Goal: Entertainment & Leisure: Consume media (video, audio)

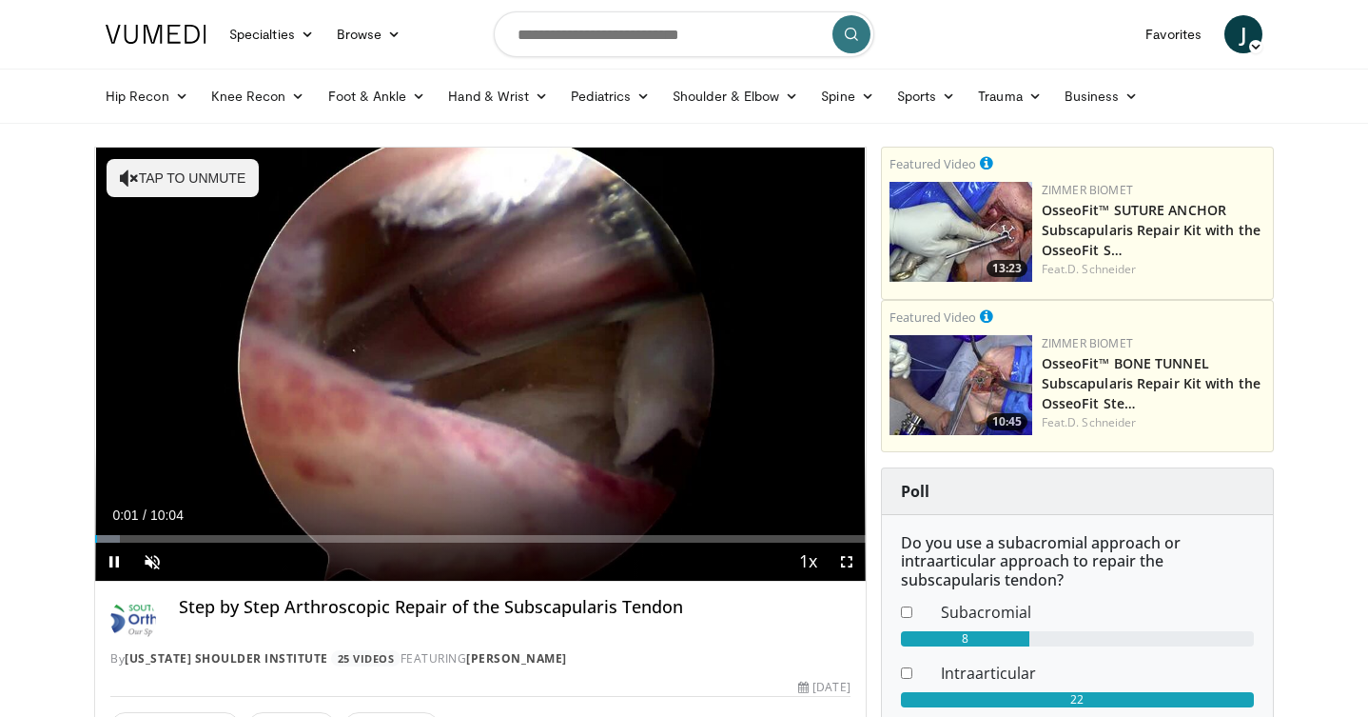
click at [847, 562] on span "Video Player" at bounding box center [847, 561] width 38 height 38
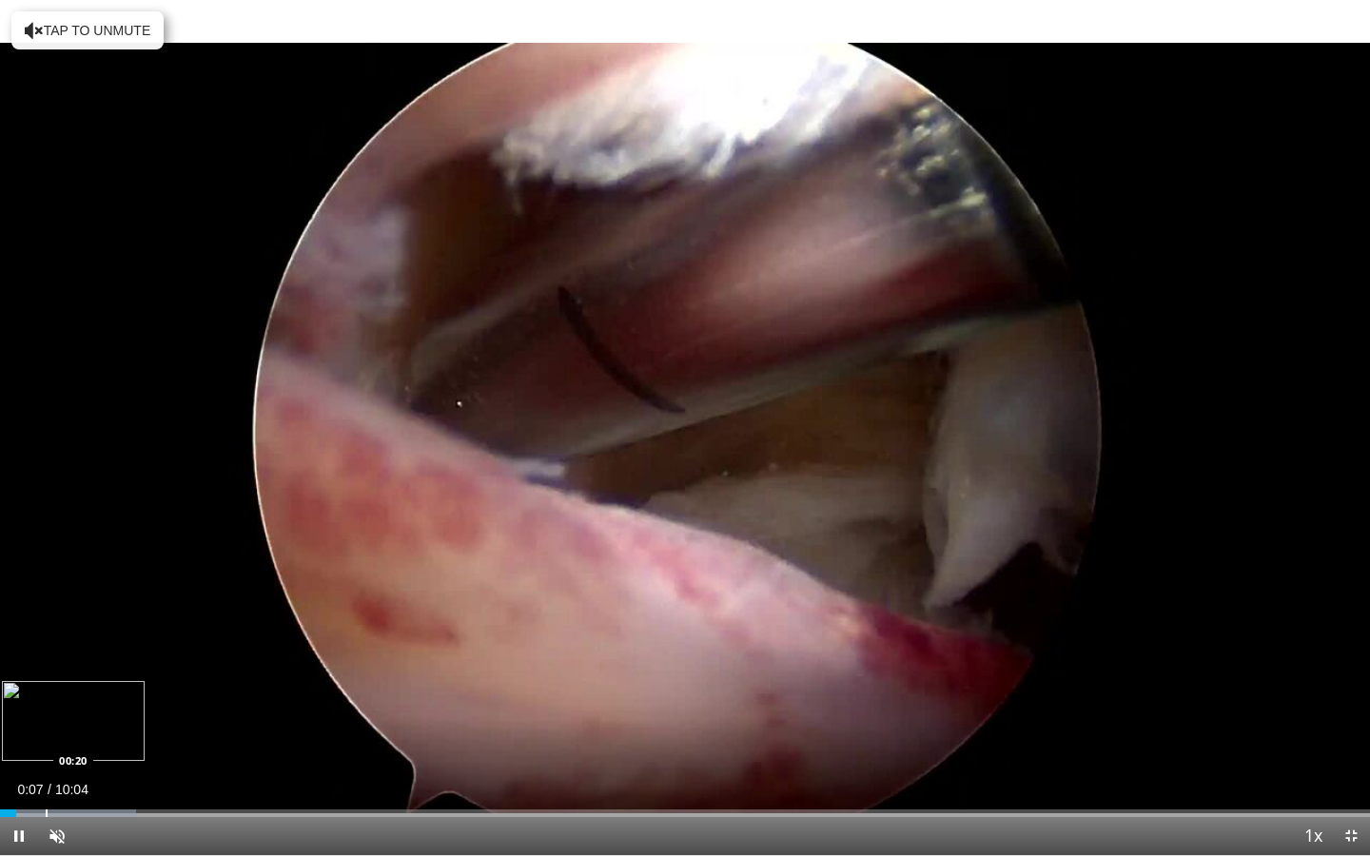
click at [46, 716] on div "Progress Bar" at bounding box center [47, 814] width 2 height 8
click at [57, 716] on span "Video Player" at bounding box center [57, 836] width 38 height 38
click at [24, 716] on div "Progress Bar" at bounding box center [25, 814] width 2 height 8
click at [12, 716] on div "Progress Bar" at bounding box center [13, 814] width 2 height 8
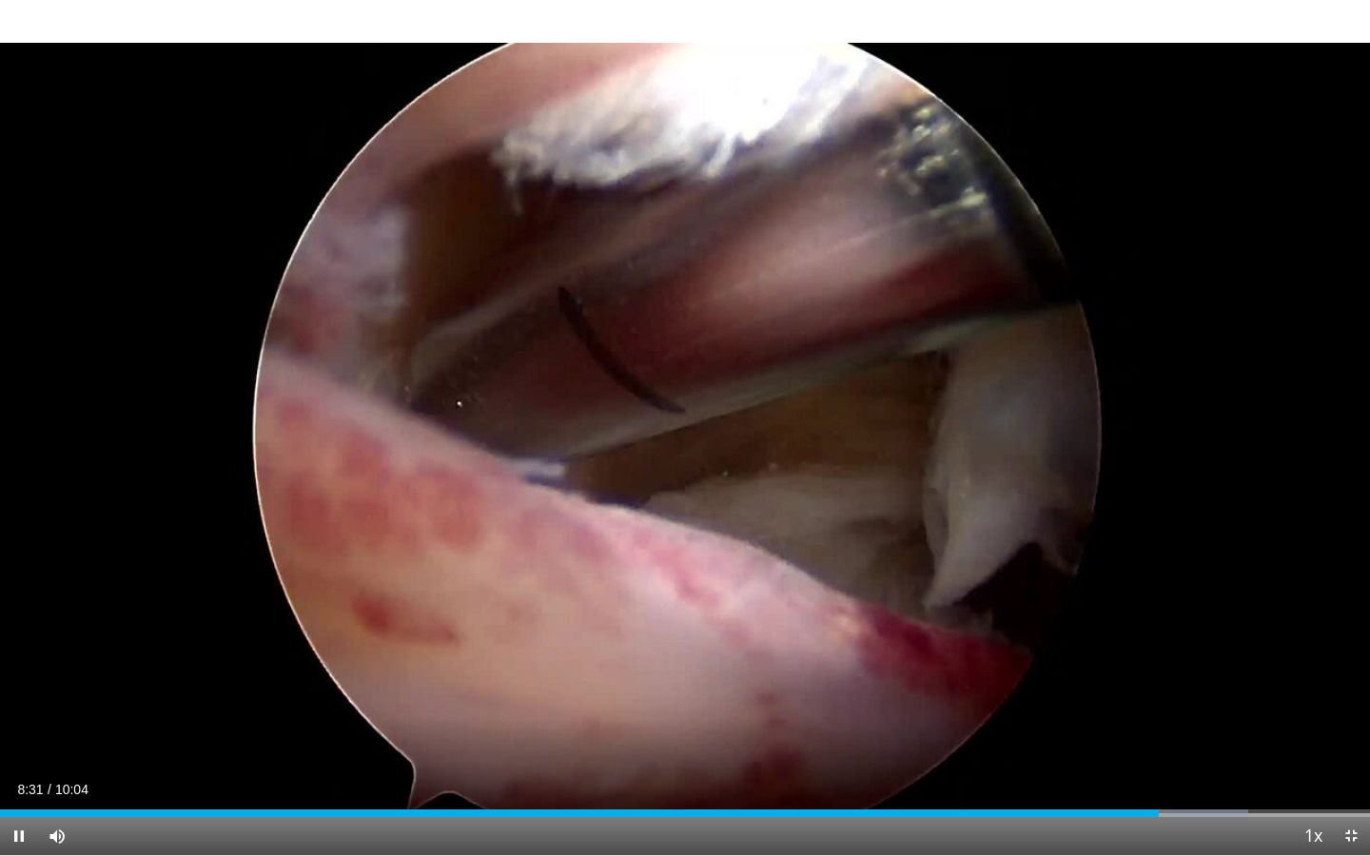
click at [1349, 716] on span "Video Player" at bounding box center [1351, 836] width 38 height 38
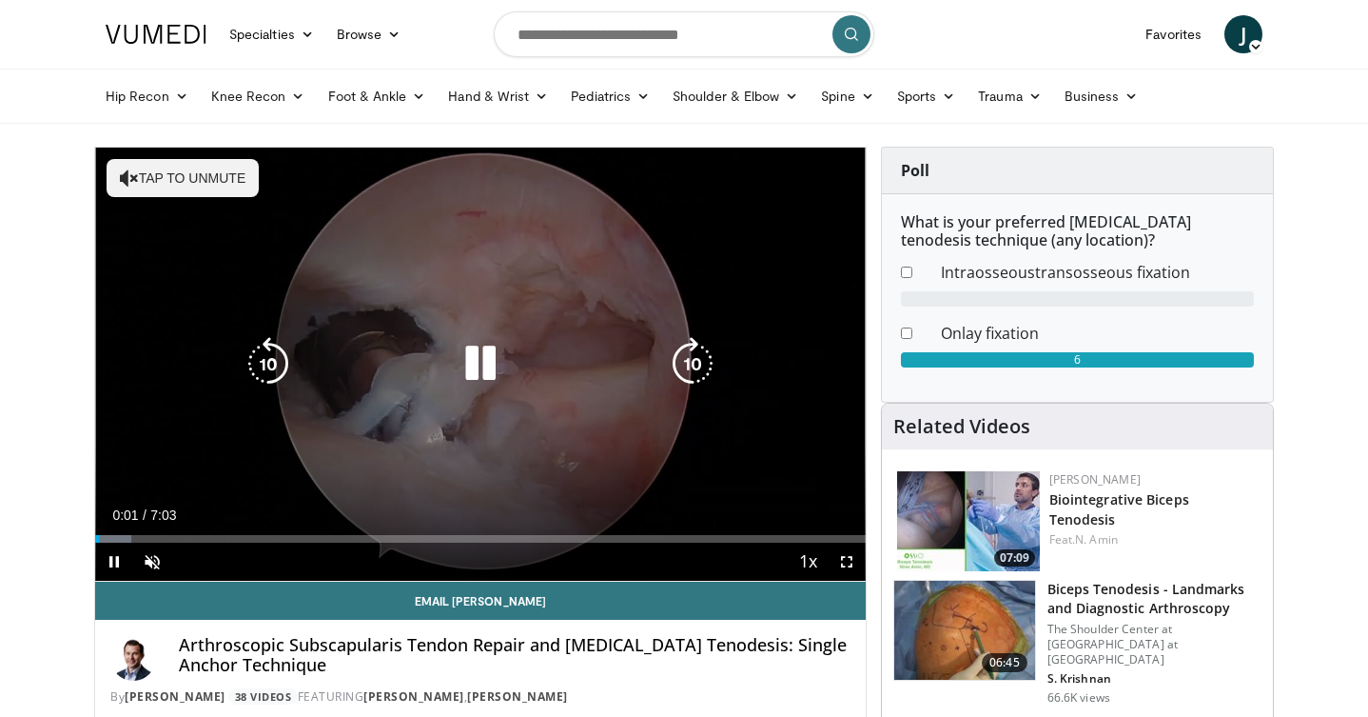
click at [480, 363] on icon "Video Player" at bounding box center [480, 363] width 53 height 53
click at [474, 364] on icon "Video Player" at bounding box center [480, 363] width 53 height 53
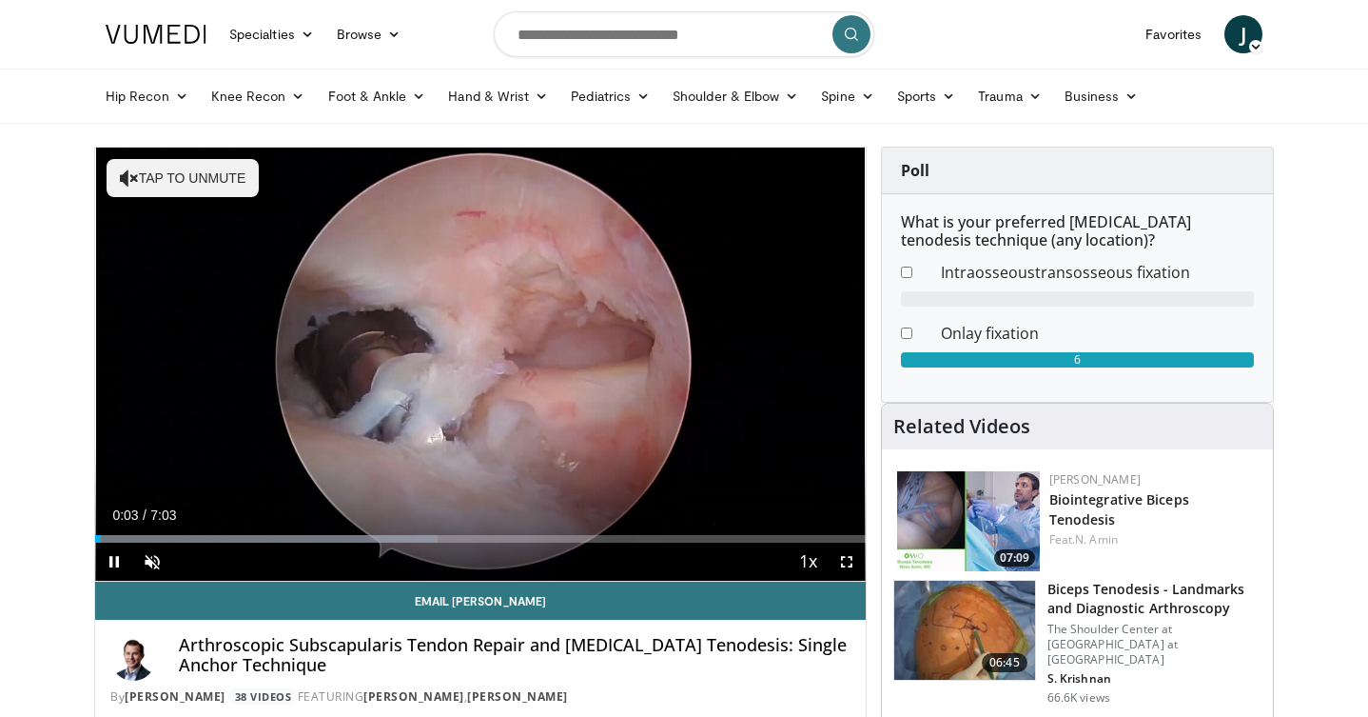
click at [847, 556] on span "Video Player" at bounding box center [847, 561] width 38 height 38
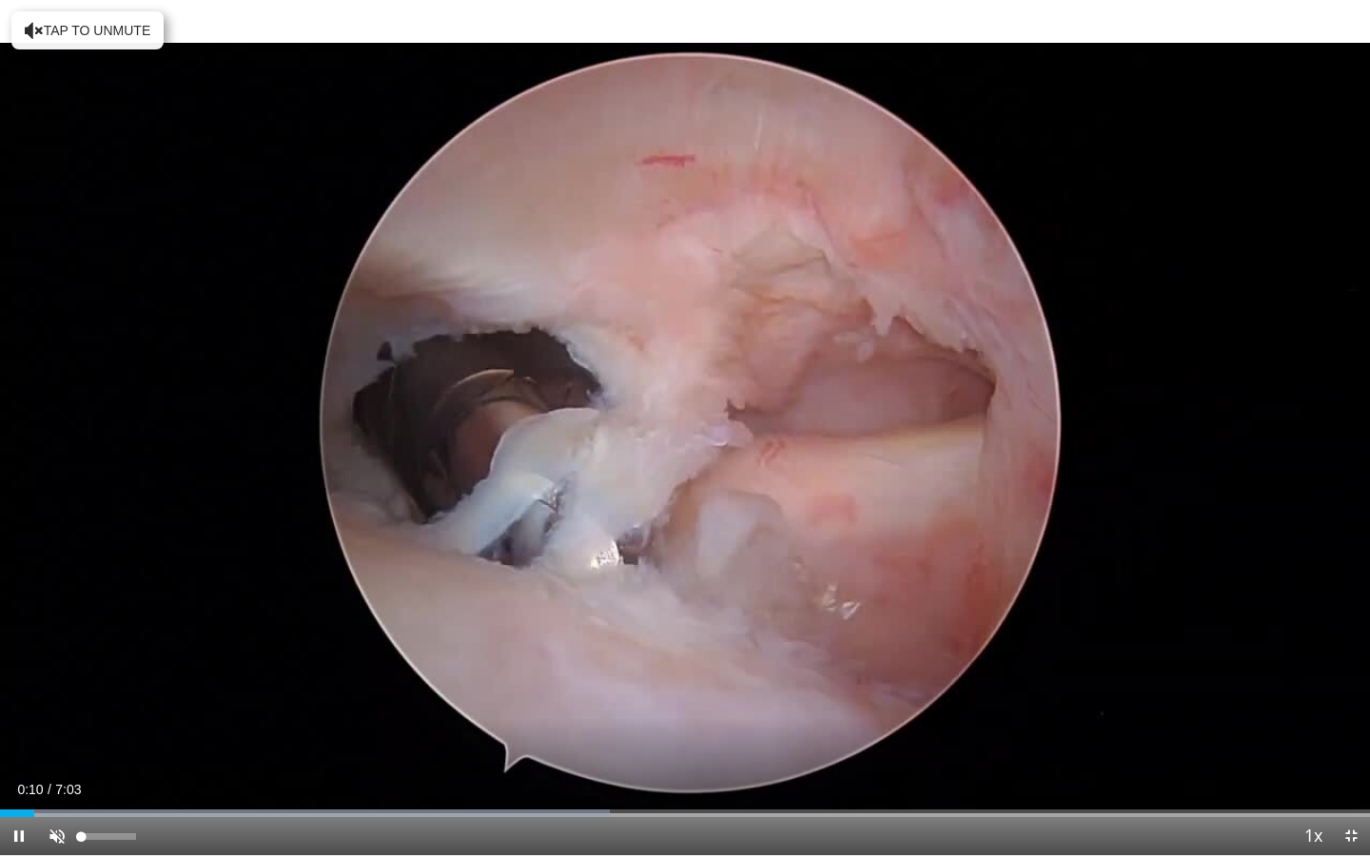
click at [58, 716] on span "Video Player" at bounding box center [57, 836] width 38 height 38
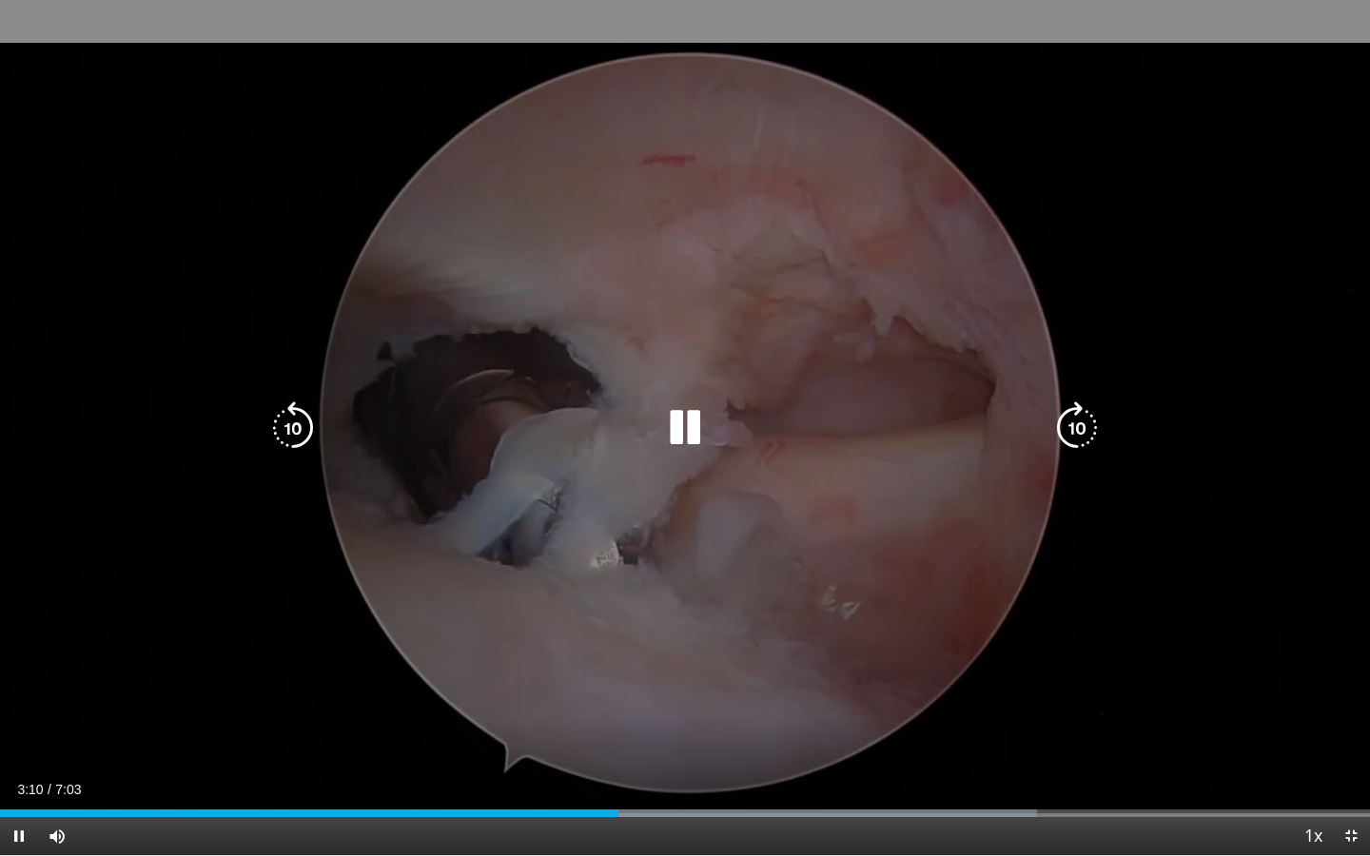
click at [688, 432] on icon "Video Player" at bounding box center [685, 428] width 53 height 53
click at [687, 433] on icon "Video Player" at bounding box center [685, 428] width 53 height 53
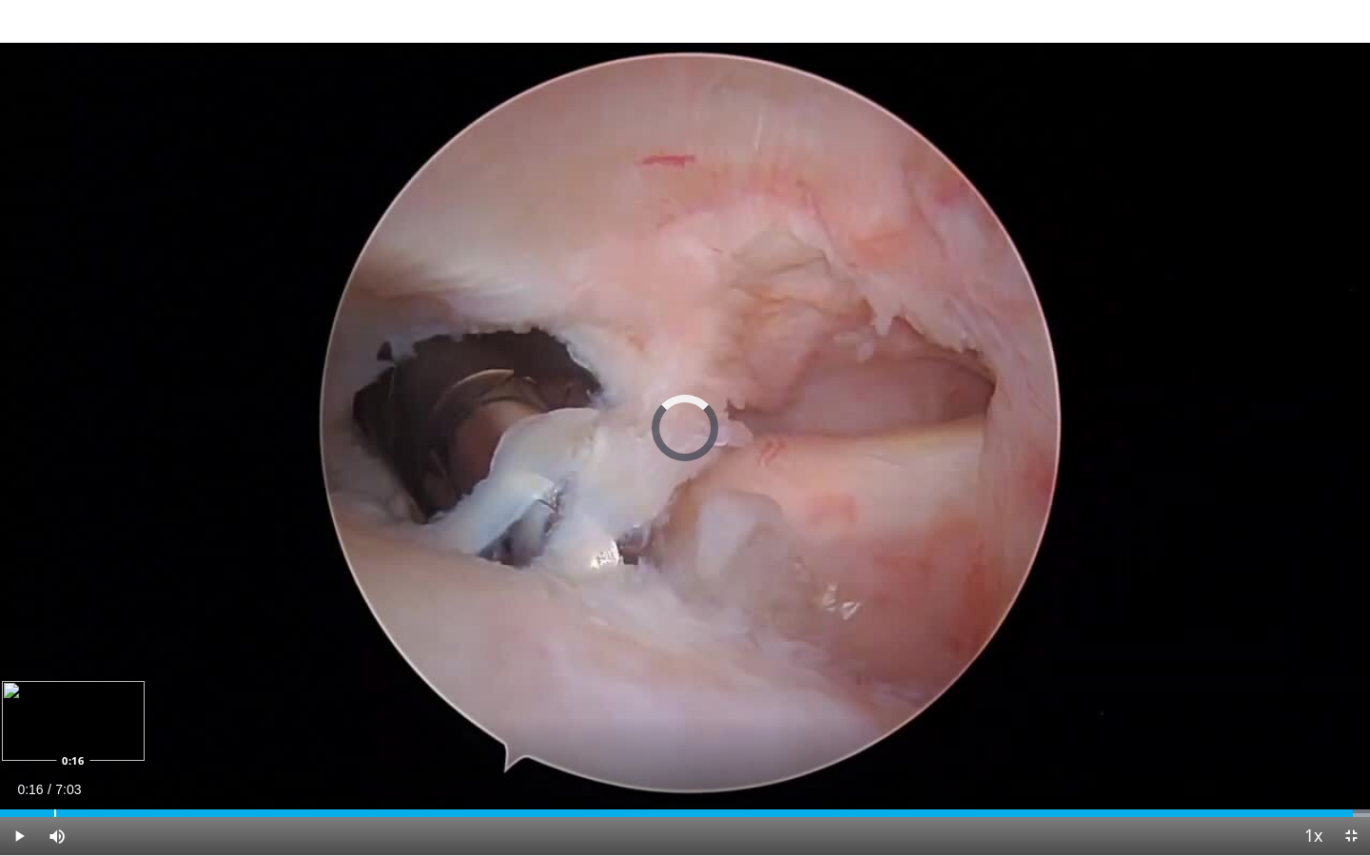
click at [54, 716] on div "Progress Bar" at bounding box center [55, 814] width 2 height 8
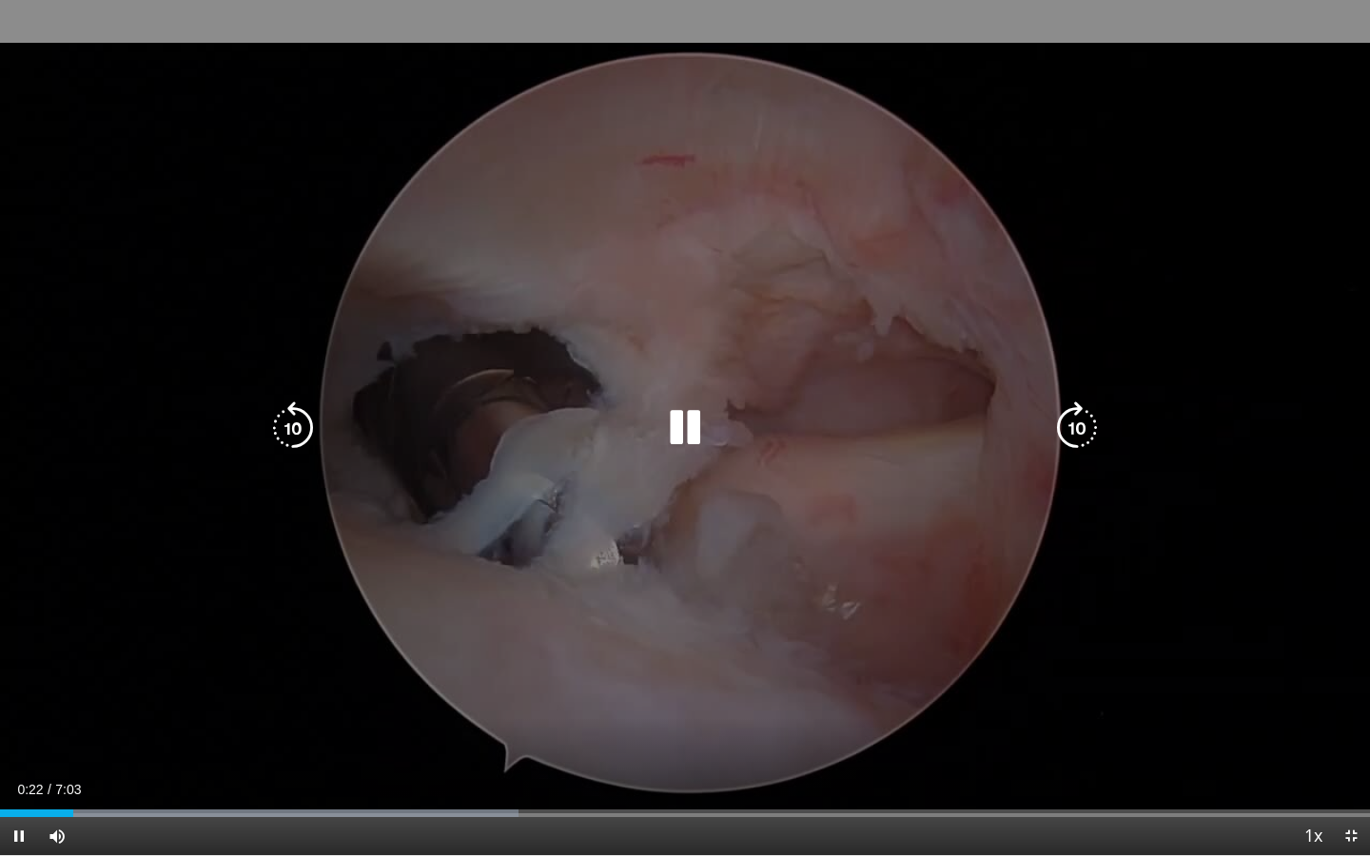
click at [1202, 692] on div "10 seconds Tap to unmute" at bounding box center [685, 427] width 1370 height 855
click at [693, 426] on icon "Video Player" at bounding box center [685, 428] width 53 height 53
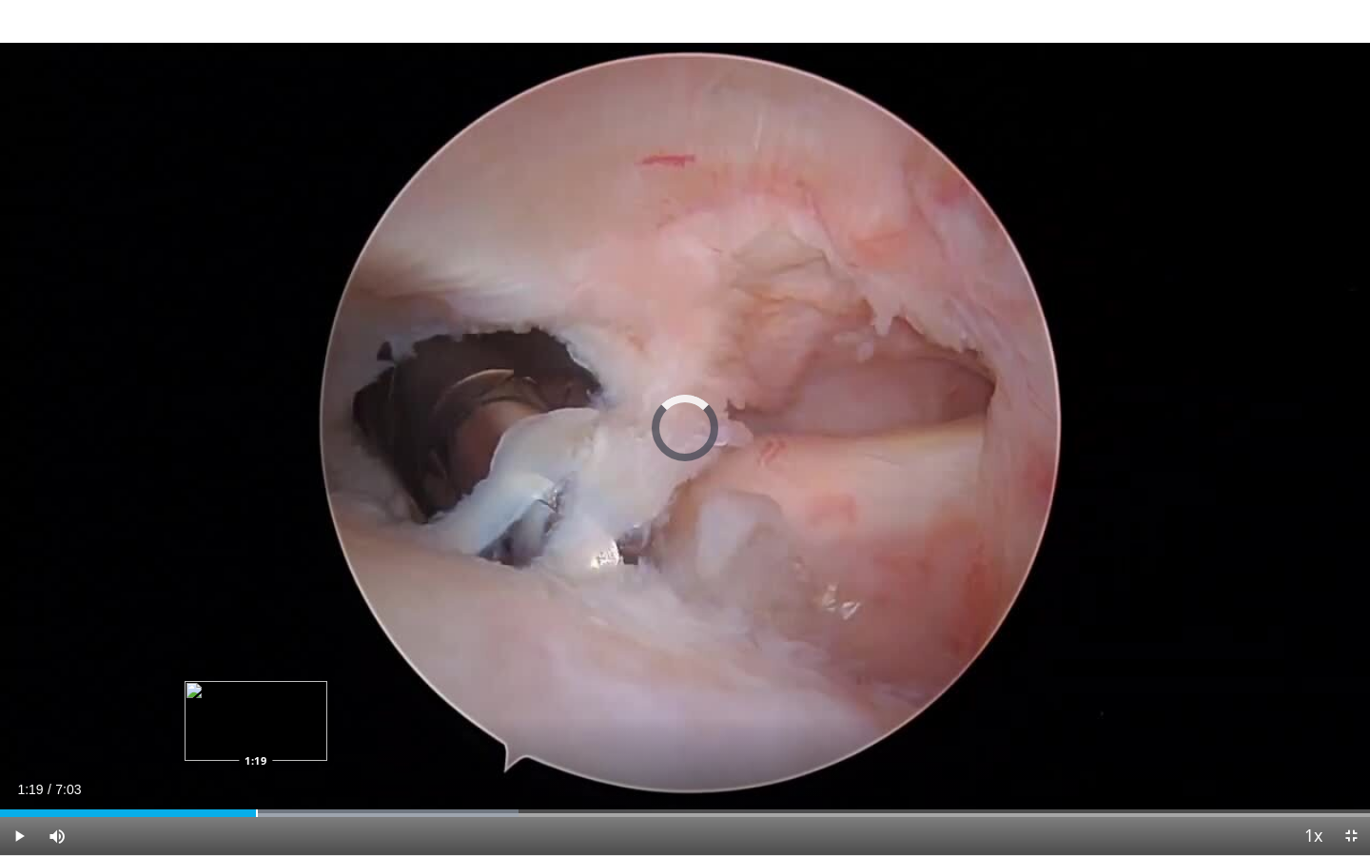
click at [256, 716] on div "Progress Bar" at bounding box center [257, 814] width 2 height 8
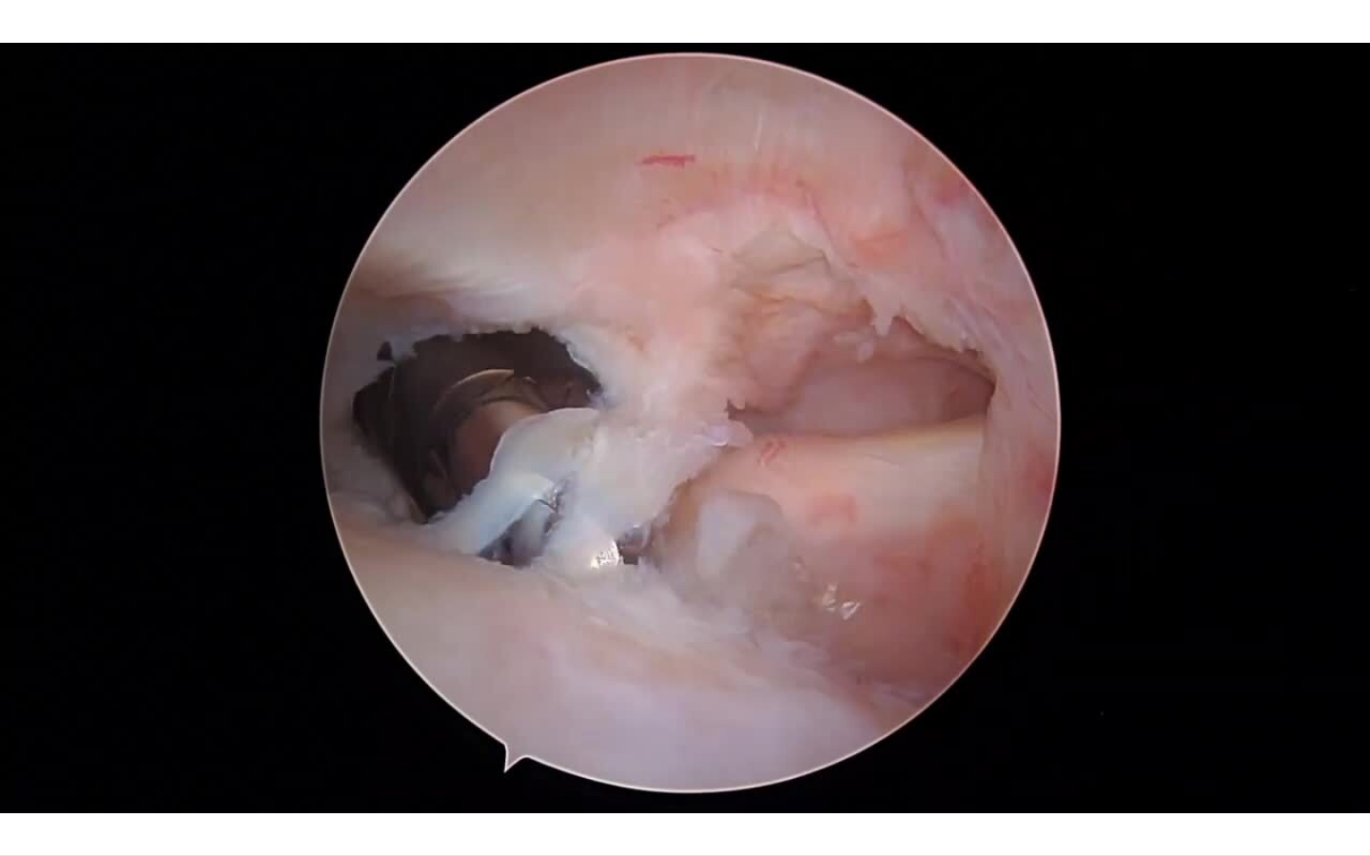
click at [449, 716] on video-js "**********" at bounding box center [685, 428] width 1370 height 856
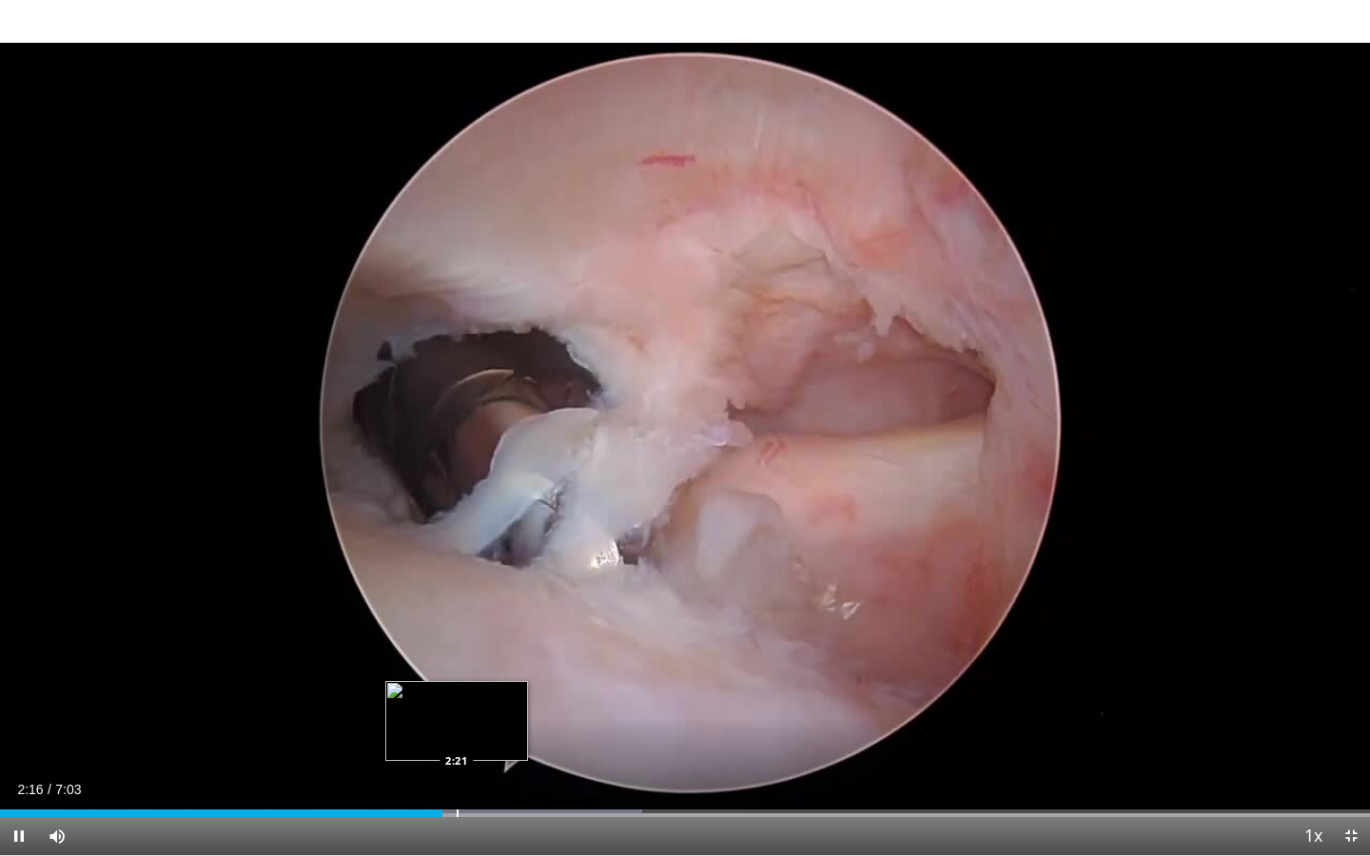
click at [457, 716] on div "Progress Bar" at bounding box center [458, 814] width 2 height 8
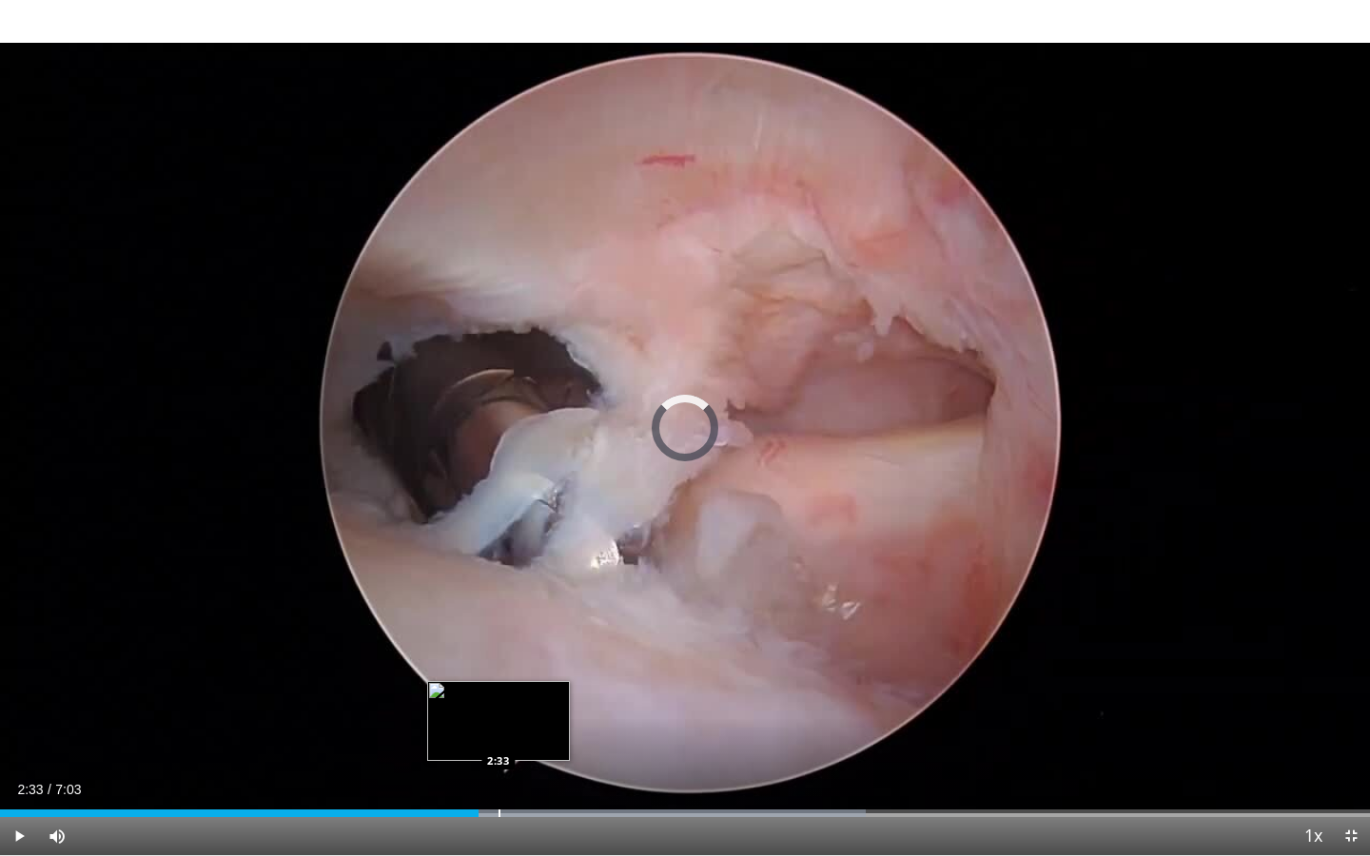
click at [499, 716] on div "Progress Bar" at bounding box center [500, 814] width 2 height 8
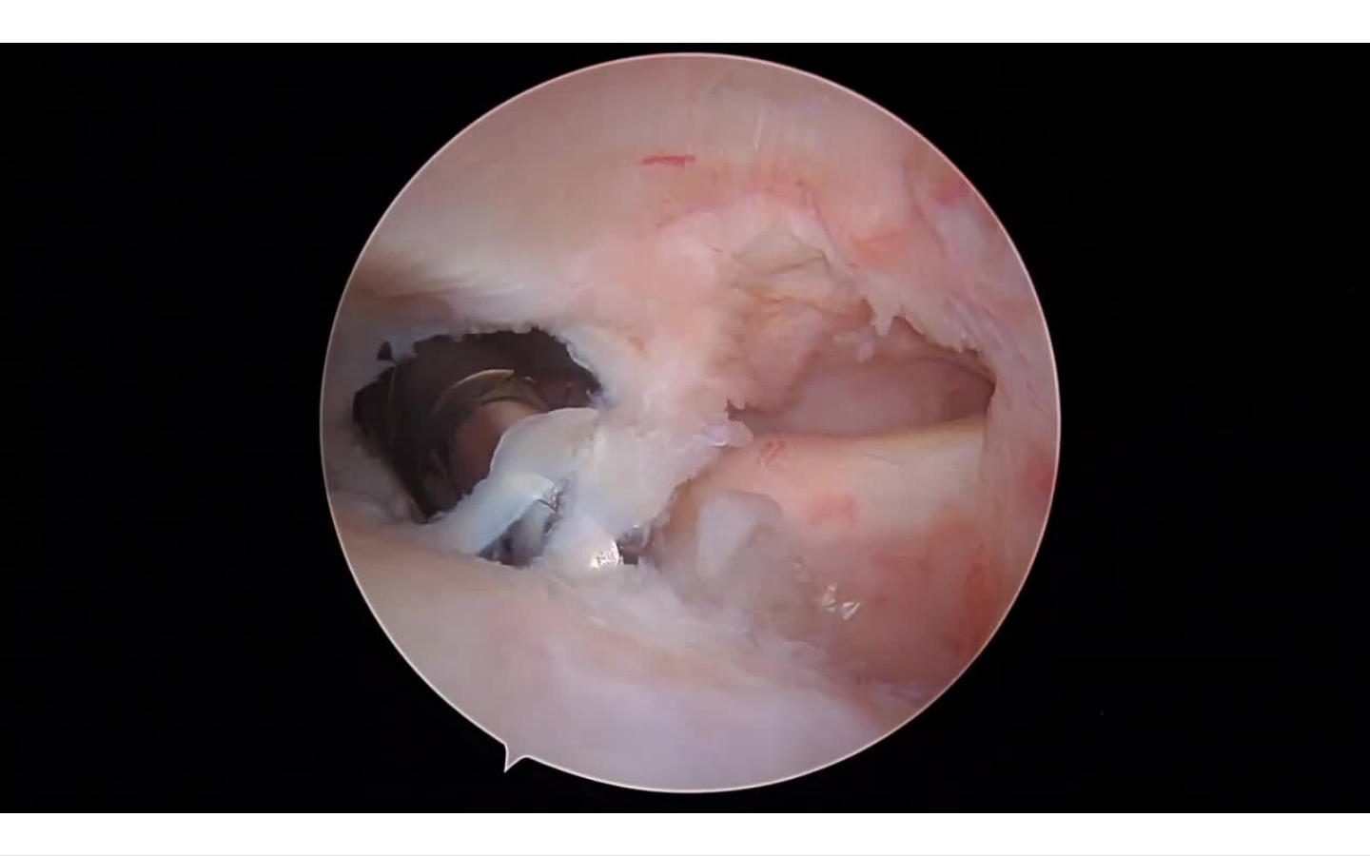
click at [511, 716] on video-js "**********" at bounding box center [685, 428] width 1370 height 856
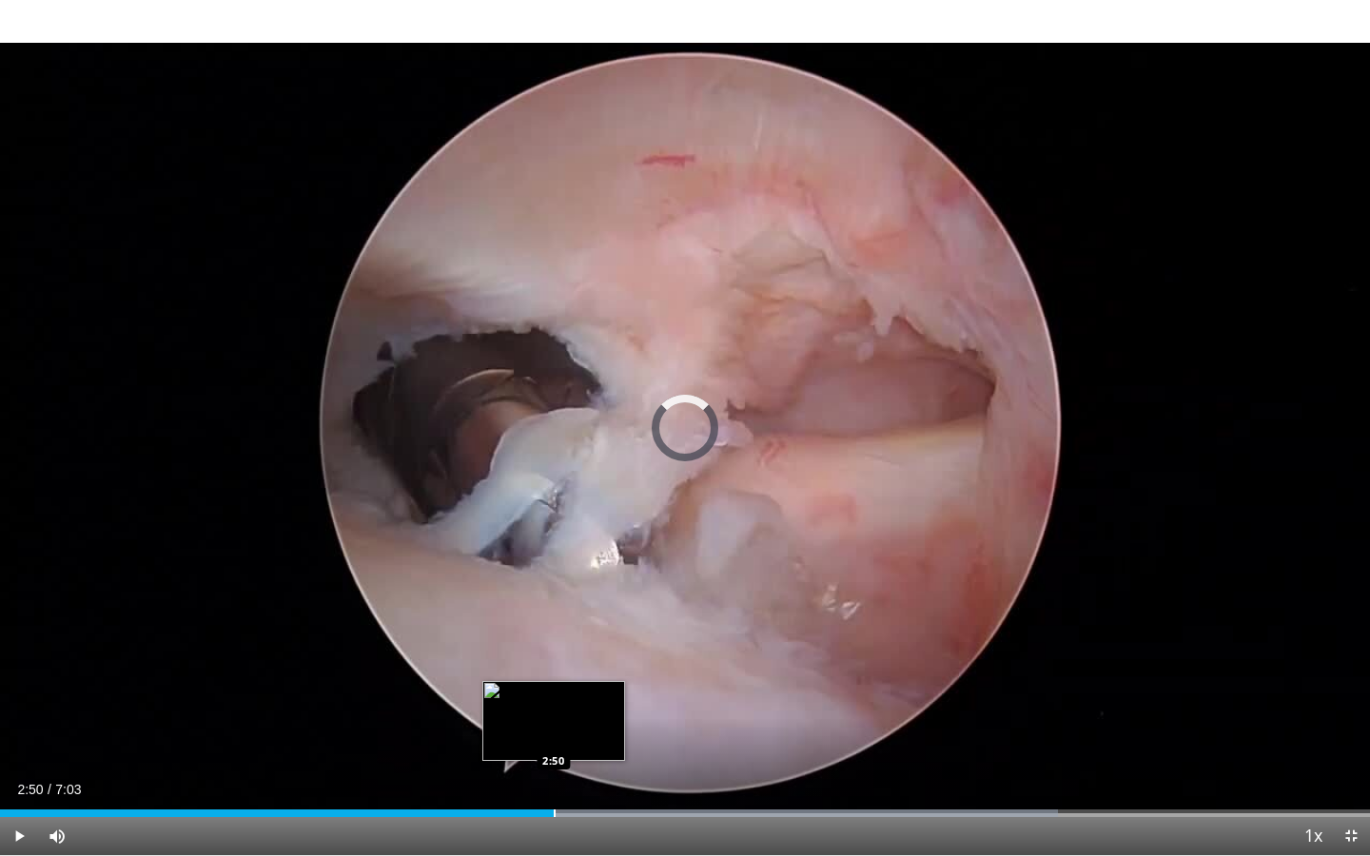
click at [554, 716] on div "Loaded : 77.25% 2:50 2:50" at bounding box center [685, 808] width 1370 height 18
click at [597, 716] on div "Loaded : 82.01% 2:53 3:04" at bounding box center [685, 808] width 1370 height 18
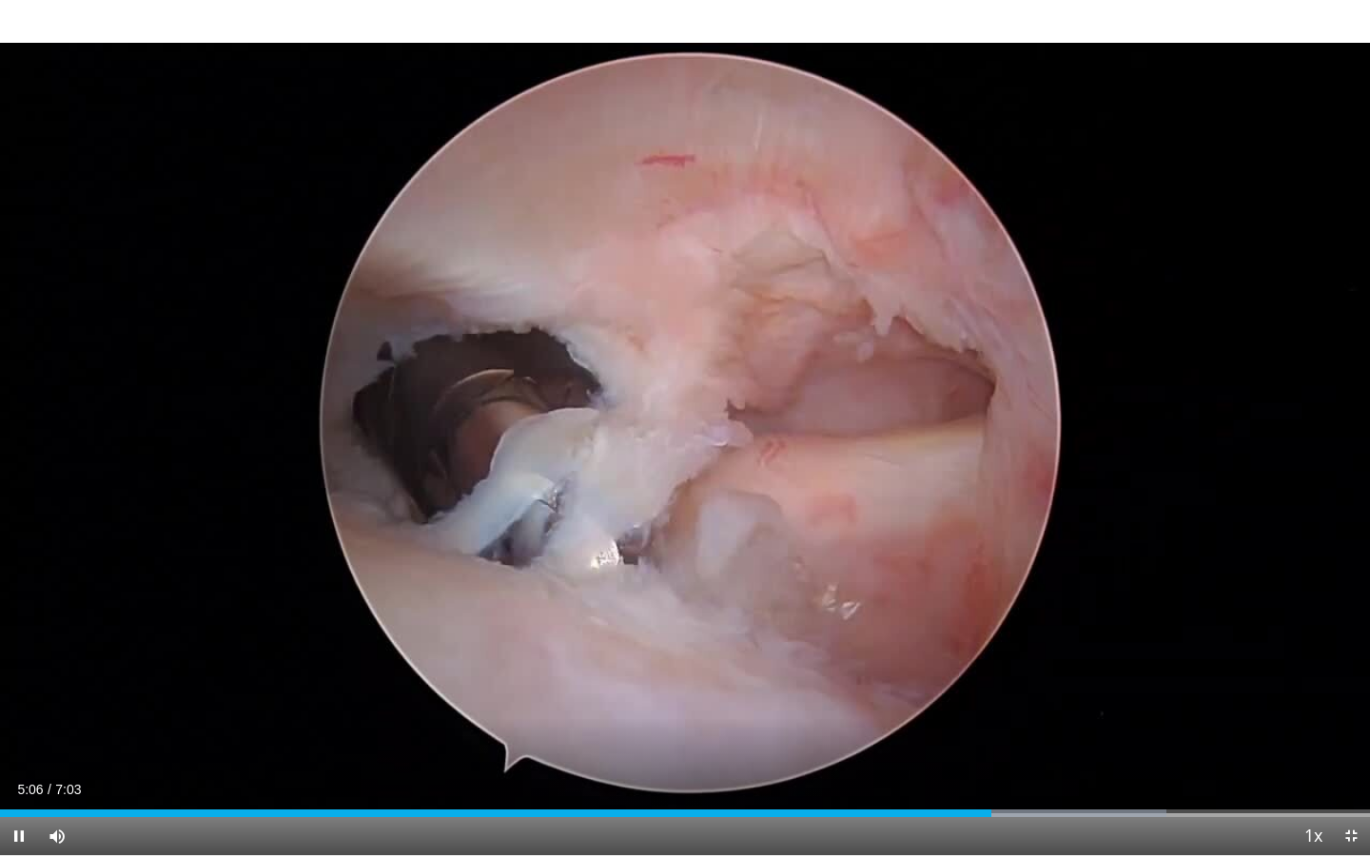
click at [1349, 716] on span "Video Player" at bounding box center [1351, 836] width 38 height 38
